Goal: Task Accomplishment & Management: Use online tool/utility

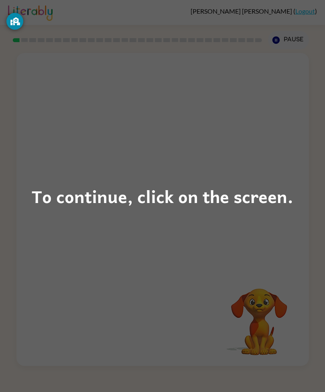
click at [297, 176] on div "To continue, click on the screen." at bounding box center [162, 196] width 325 height 392
click at [297, 176] on div at bounding box center [162, 162] width 293 height 219
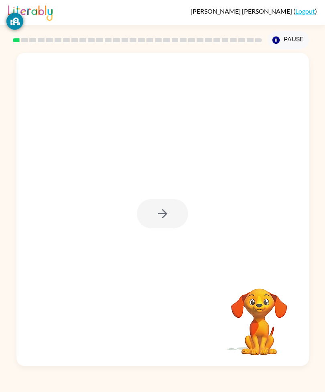
click at [4, 243] on div "Your browser must support playing .mp4 files to use Literably. Please try using…" at bounding box center [162, 207] width 325 height 317
click at [175, 219] on button "button" at bounding box center [162, 213] width 51 height 29
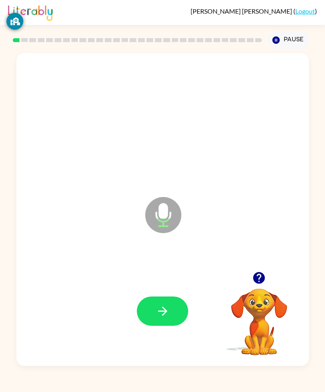
click at [178, 324] on button "button" at bounding box center [162, 311] width 51 height 29
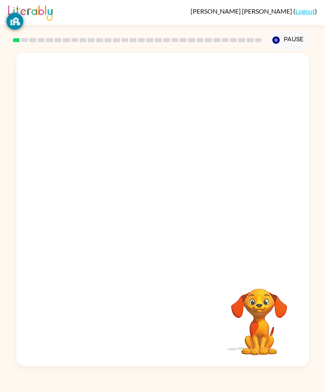
click at [14, 212] on div "Your browser must support playing .mp4 files to use Literably. Please try using…" at bounding box center [162, 207] width 325 height 317
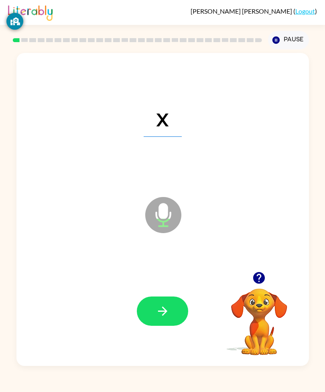
click at [179, 323] on button "button" at bounding box center [162, 311] width 51 height 29
click at [178, 324] on button "button" at bounding box center [162, 311] width 51 height 29
click at [177, 324] on button "button" at bounding box center [162, 311] width 51 height 29
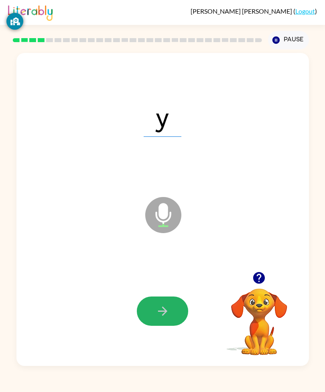
click at [170, 326] on button "button" at bounding box center [162, 311] width 51 height 29
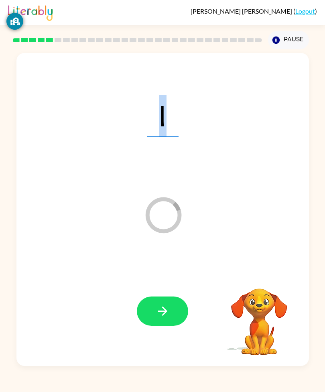
click at [178, 326] on button "button" at bounding box center [162, 311] width 51 height 29
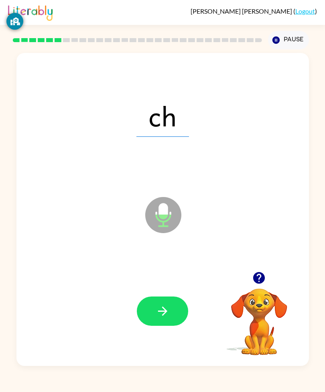
click at [185, 326] on button "button" at bounding box center [162, 311] width 51 height 29
click at [299, 218] on div "f Microphone The Microphone is here when it is your turn to talk" at bounding box center [162, 209] width 293 height 313
click at [173, 323] on button "button" at bounding box center [162, 311] width 51 height 29
click at [170, 324] on button "button" at bounding box center [162, 311] width 51 height 29
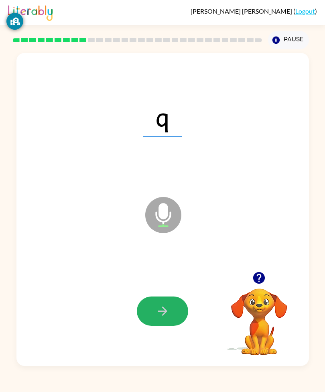
click at [171, 326] on button "button" at bounding box center [162, 311] width 51 height 29
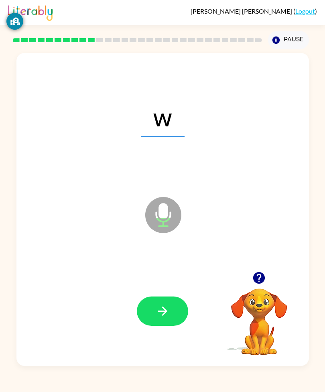
scroll to position [26, 0]
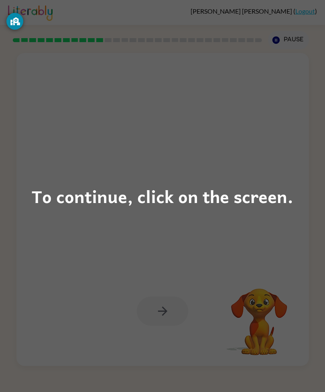
click at [243, 198] on div "To continue, click on the screen." at bounding box center [163, 196] width 262 height 27
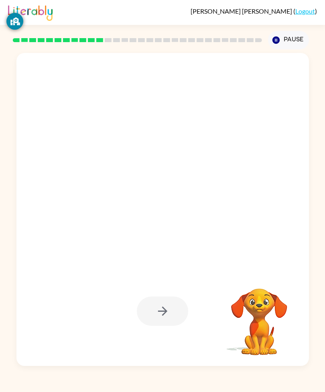
click at [324, 169] on div "Your browser must support playing .mp4 files to use Literably. Please try using…" at bounding box center [162, 207] width 325 height 317
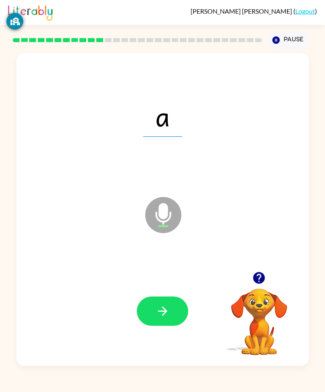
click at [171, 297] on button "button" at bounding box center [162, 311] width 51 height 29
click at [164, 307] on icon "button" at bounding box center [163, 311] width 14 height 14
click at [183, 310] on button "button" at bounding box center [162, 311] width 51 height 29
click at [182, 303] on button "button" at bounding box center [162, 311] width 51 height 29
click at [176, 297] on button "button" at bounding box center [162, 311] width 51 height 29
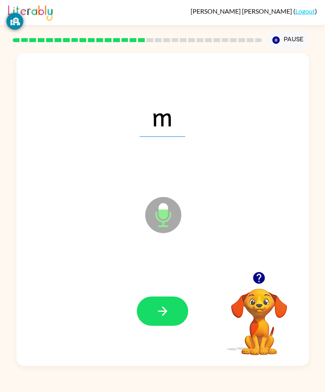
click at [172, 303] on button "button" at bounding box center [162, 311] width 51 height 29
click at [184, 316] on button "button" at bounding box center [162, 311] width 51 height 29
click at [164, 316] on icon "button" at bounding box center [162, 311] width 9 height 9
click at [167, 312] on button "button" at bounding box center [162, 311] width 51 height 29
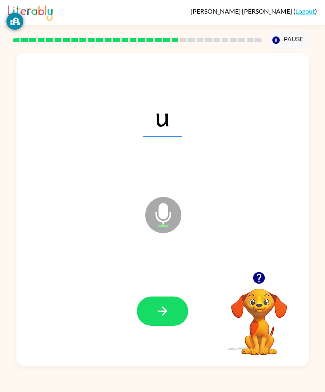
click at [170, 307] on div at bounding box center [162, 312] width 277 height 94
click at [180, 323] on button "button" at bounding box center [162, 311] width 51 height 29
click at [176, 326] on button "button" at bounding box center [162, 311] width 51 height 29
click at [170, 321] on button "button" at bounding box center [162, 311] width 51 height 29
click at [174, 326] on button "button" at bounding box center [162, 311] width 51 height 29
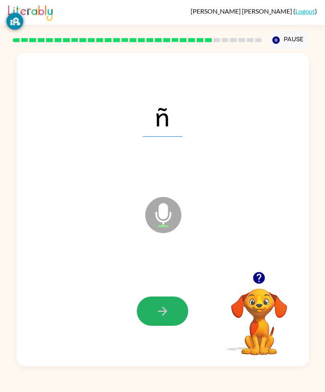
click at [169, 318] on icon "button" at bounding box center [163, 311] width 14 height 14
click at [186, 316] on button "button" at bounding box center [162, 311] width 51 height 29
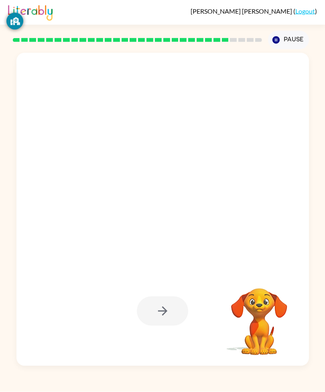
scroll to position [10, 0]
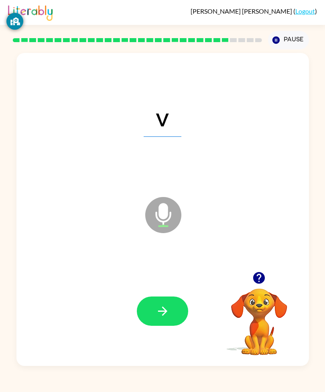
click at [181, 316] on button "button" at bounding box center [162, 311] width 51 height 29
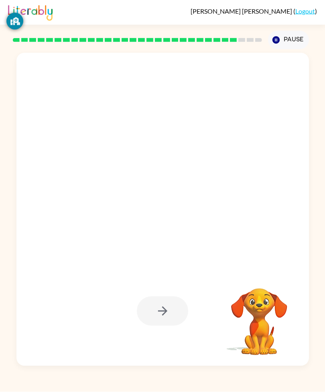
scroll to position [26, 0]
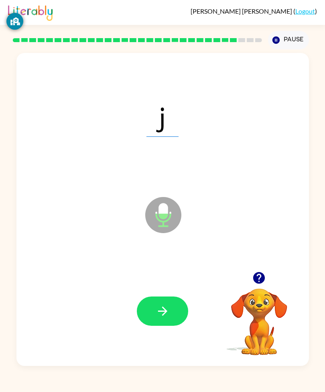
click at [177, 313] on button "button" at bounding box center [162, 311] width 51 height 29
click at [171, 303] on button "button" at bounding box center [162, 311] width 51 height 29
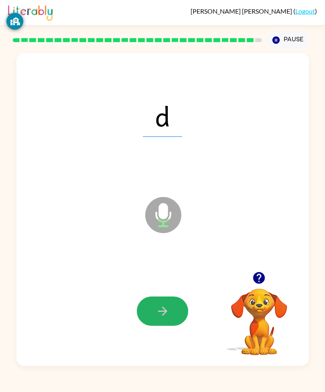
click at [175, 324] on button "button" at bounding box center [162, 311] width 51 height 29
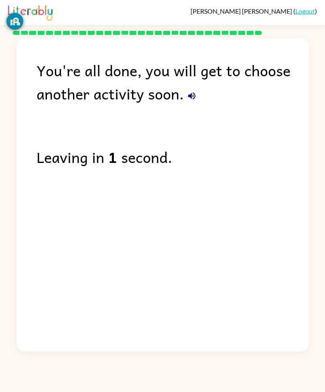
scroll to position [1, 0]
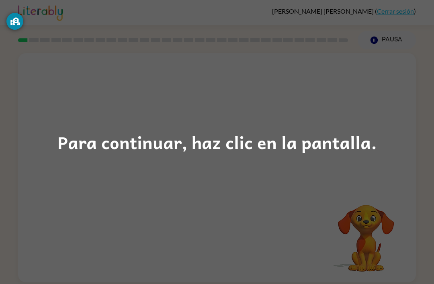
click at [225, 140] on div "Para continuar, haz clic en la pantalla." at bounding box center [216, 141] width 319 height 27
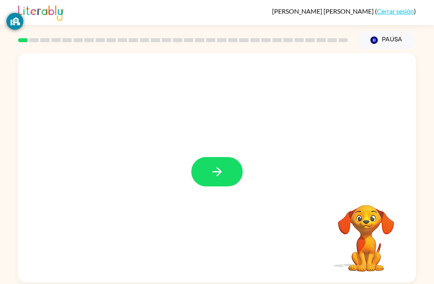
click at [195, 171] on button "button" at bounding box center [216, 171] width 51 height 29
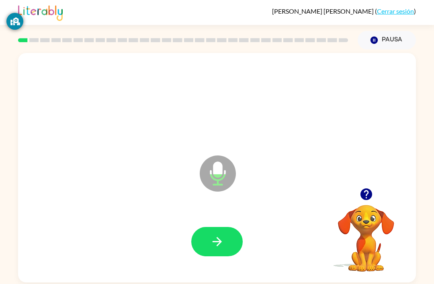
click at [204, 250] on button "button" at bounding box center [216, 241] width 51 height 29
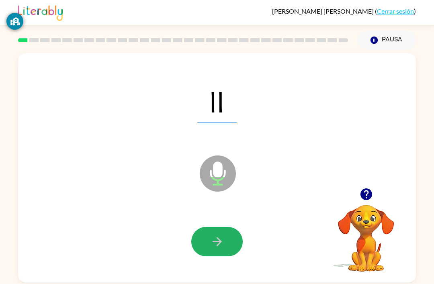
click at [213, 240] on icon "button" at bounding box center [217, 241] width 14 height 14
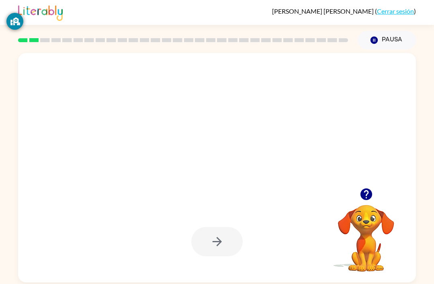
click at [212, 240] on div at bounding box center [216, 241] width 51 height 29
click at [178, 183] on div at bounding box center [216, 167] width 397 height 229
click at [204, 238] on div at bounding box center [216, 241] width 51 height 29
click at [83, 226] on div at bounding box center [216, 242] width 381 height 66
click at [35, 39] on rect at bounding box center [34, 40] width 10 height 4
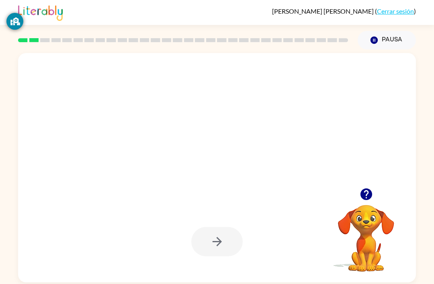
click at [225, 238] on div at bounding box center [216, 241] width 51 height 29
click at [197, 249] on div at bounding box center [216, 241] width 51 height 29
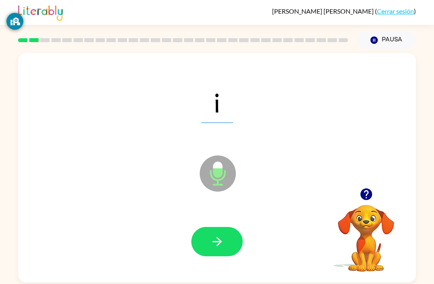
click at [208, 235] on button "button" at bounding box center [216, 241] width 51 height 29
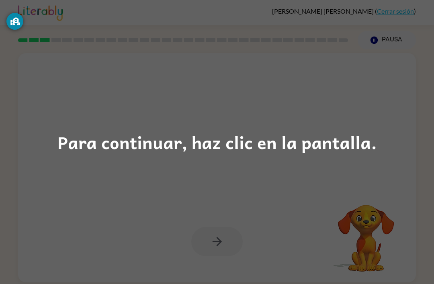
click at [40, 134] on div "Para continuar, haz clic en la pantalla." at bounding box center [217, 142] width 434 height 284
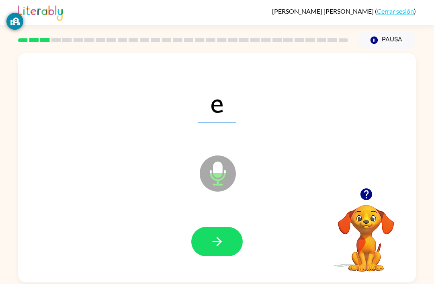
click at [208, 248] on button "button" at bounding box center [216, 241] width 51 height 29
click at [212, 240] on icon "button" at bounding box center [217, 241] width 14 height 14
click at [213, 248] on icon "button" at bounding box center [217, 241] width 14 height 14
click at [206, 236] on button "button" at bounding box center [216, 241] width 51 height 29
click at [218, 238] on icon "button" at bounding box center [217, 241] width 14 height 14
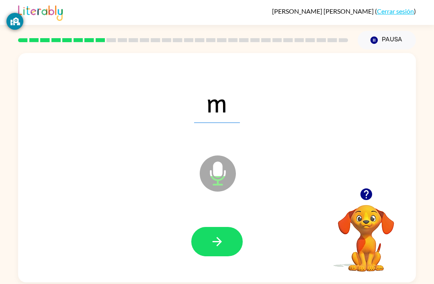
click at [206, 244] on button "button" at bounding box center [216, 241] width 51 height 29
click at [207, 244] on button "button" at bounding box center [216, 241] width 51 height 29
click at [208, 247] on button "button" at bounding box center [216, 241] width 51 height 29
click at [206, 232] on button "button" at bounding box center [216, 241] width 51 height 29
click at [214, 247] on icon "button" at bounding box center [217, 241] width 14 height 14
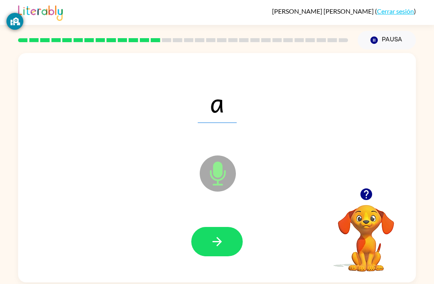
click at [232, 217] on div at bounding box center [216, 242] width 381 height 66
click at [218, 229] on button "button" at bounding box center [216, 241] width 51 height 29
click at [210, 239] on icon "button" at bounding box center [217, 241] width 14 height 14
click at [225, 255] on button "button" at bounding box center [216, 241] width 51 height 29
click at [195, 236] on button "button" at bounding box center [216, 241] width 51 height 29
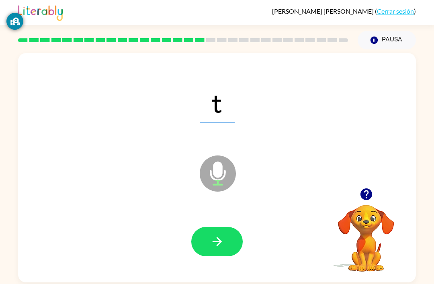
click at [196, 238] on button "button" at bounding box center [216, 241] width 51 height 29
click at [218, 222] on div at bounding box center [216, 242] width 381 height 66
click at [239, 240] on button "button" at bounding box center [216, 241] width 51 height 29
click at [229, 240] on button "button" at bounding box center [216, 241] width 51 height 29
click at [214, 242] on icon "button" at bounding box center [217, 241] width 14 height 14
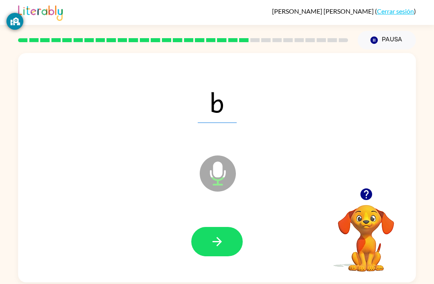
click at [235, 229] on div at bounding box center [216, 241] width 51 height 29
click at [219, 244] on icon "button" at bounding box center [216, 241] width 9 height 9
click at [214, 245] on icon "button" at bounding box center [217, 241] width 14 height 14
click at [224, 238] on button "button" at bounding box center [216, 241] width 51 height 29
click at [217, 233] on button "button" at bounding box center [216, 241] width 51 height 29
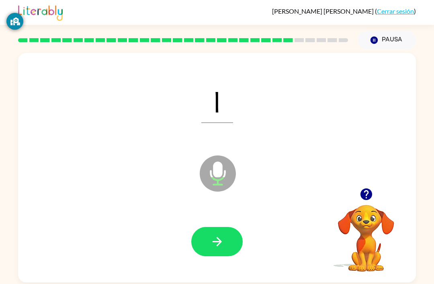
click at [216, 234] on button "button" at bounding box center [216, 241] width 51 height 29
click at [210, 241] on icon "button" at bounding box center [217, 241] width 14 height 14
click at [208, 237] on button "button" at bounding box center [216, 241] width 51 height 29
click at [214, 237] on icon "button" at bounding box center [217, 241] width 14 height 14
click at [212, 241] on icon "button" at bounding box center [217, 241] width 14 height 14
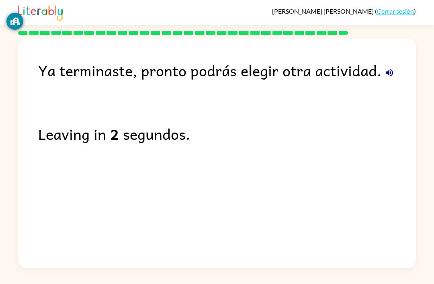
click at [39, 102] on div "Ya terminaste, pronto podrás elegir otra actividad. Leaving in 2 segundos." at bounding box center [216, 151] width 397 height 225
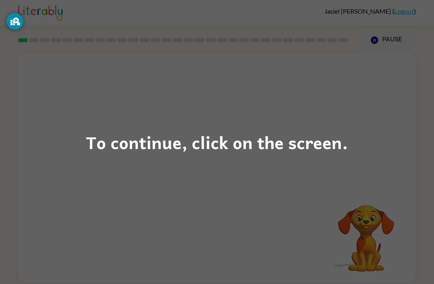
click at [189, 149] on div "To continue, click on the screen." at bounding box center [217, 141] width 262 height 27
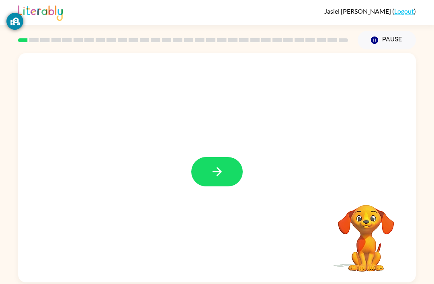
click at [240, 169] on button "button" at bounding box center [216, 171] width 51 height 29
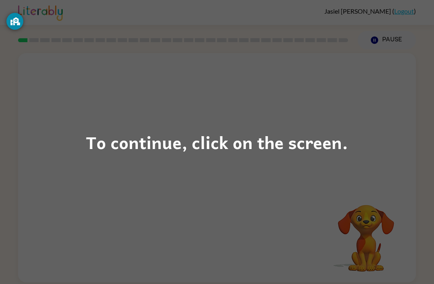
scroll to position [26, 0]
click at [206, 140] on div "To continue, click on the screen." at bounding box center [217, 141] width 262 height 27
click at [238, 142] on div "To continue, click on the screen." at bounding box center [217, 141] width 262 height 27
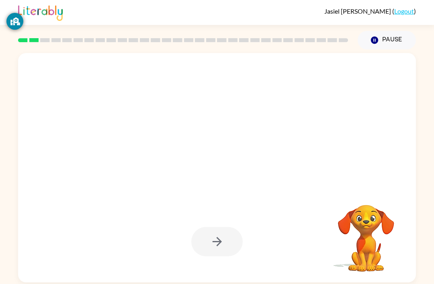
click at [218, 146] on div at bounding box center [216, 167] width 397 height 229
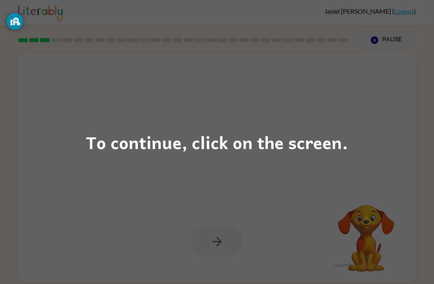
click at [297, 146] on div "To continue, click on the screen." at bounding box center [217, 141] width 262 height 27
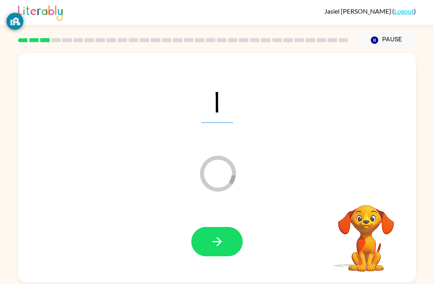
click at [223, 234] on icon "button" at bounding box center [217, 241] width 14 height 14
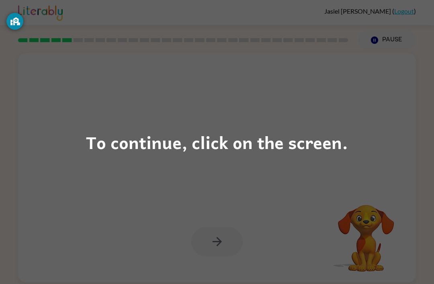
click at [290, 144] on div "To continue, click on the screen." at bounding box center [217, 141] width 262 height 27
click at [293, 145] on div "To continue, click on the screen." at bounding box center [217, 141] width 262 height 27
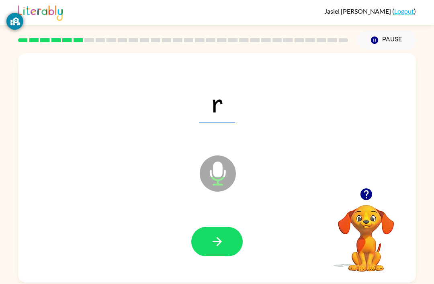
click at [230, 227] on button "button" at bounding box center [216, 241] width 51 height 29
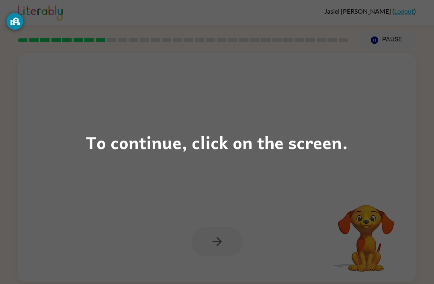
click at [310, 144] on div "To continue, click on the screen." at bounding box center [217, 141] width 262 height 27
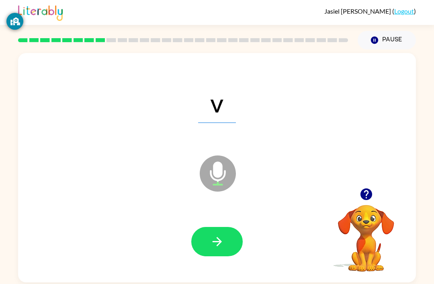
click at [246, 214] on div at bounding box center [216, 242] width 381 height 66
click at [206, 209] on div at bounding box center [216, 242] width 381 height 66
click at [200, 227] on button "button" at bounding box center [216, 241] width 51 height 29
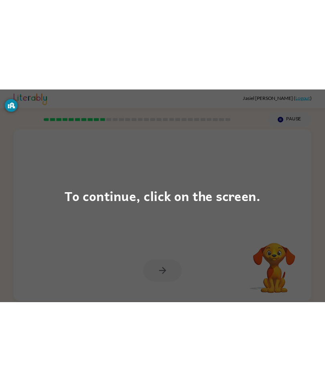
scroll to position [0, 0]
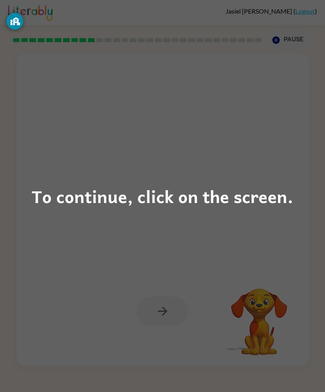
click at [240, 192] on div "To continue, click on the screen." at bounding box center [163, 196] width 262 height 27
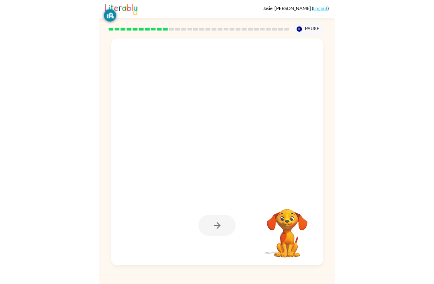
scroll to position [26, 0]
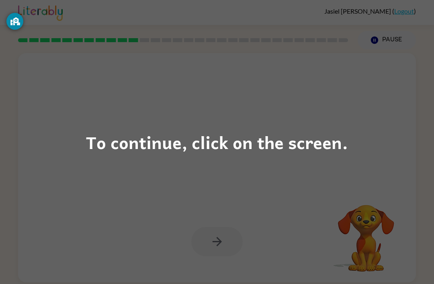
click at [325, 72] on div "To continue, click on the screen." at bounding box center [217, 142] width 434 height 284
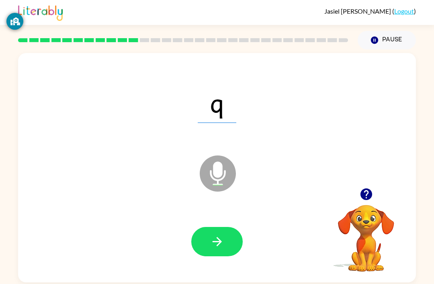
click at [236, 227] on button "button" at bounding box center [216, 241] width 51 height 29
click at [219, 227] on button "button" at bounding box center [216, 241] width 51 height 29
click at [229, 227] on button "button" at bounding box center [216, 241] width 51 height 29
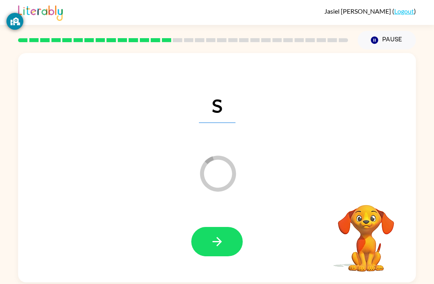
click at [246, 218] on div at bounding box center [216, 242] width 381 height 66
click at [237, 227] on button "button" at bounding box center [216, 241] width 51 height 29
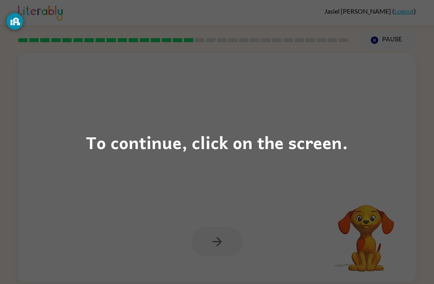
click at [325, 97] on div "To continue, click on the screen." at bounding box center [217, 142] width 434 height 284
click at [325, 155] on div "To continue, click on the screen." at bounding box center [217, 142] width 434 height 284
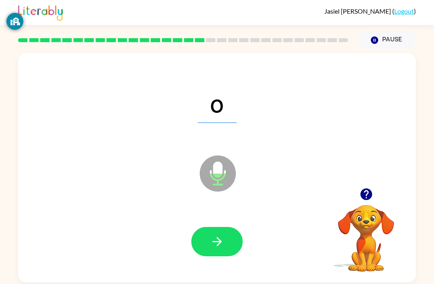
click at [236, 227] on button "button" at bounding box center [216, 241] width 51 height 29
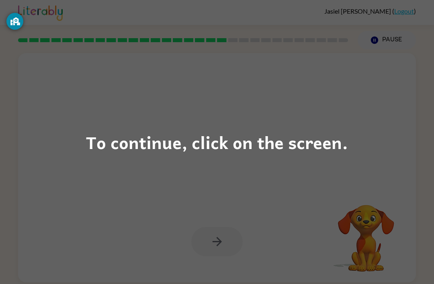
click at [325, 62] on div "To continue, click on the screen." at bounding box center [217, 142] width 434 height 284
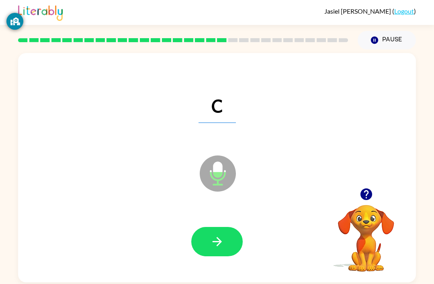
click at [232, 227] on button "button" at bounding box center [216, 241] width 51 height 29
click at [228, 227] on button "button" at bounding box center [216, 241] width 51 height 29
click at [233, 227] on button "button" at bounding box center [216, 241] width 51 height 29
click at [222, 234] on icon "button" at bounding box center [217, 241] width 14 height 14
click at [227, 227] on button "button" at bounding box center [216, 241] width 51 height 29
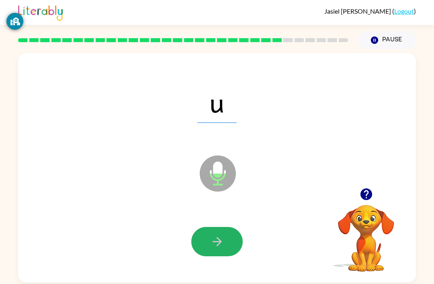
click at [237, 227] on button "button" at bounding box center [216, 241] width 51 height 29
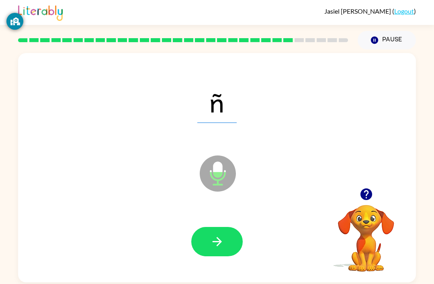
click at [232, 227] on button "button" at bounding box center [216, 241] width 51 height 29
click at [214, 234] on icon "button" at bounding box center [217, 241] width 14 height 14
click at [224, 227] on button "button" at bounding box center [216, 241] width 51 height 29
click at [234, 227] on button "button" at bounding box center [216, 241] width 51 height 29
click at [218, 227] on button "button" at bounding box center [216, 241] width 51 height 29
